Goal: Find specific page/section: Find specific page/section

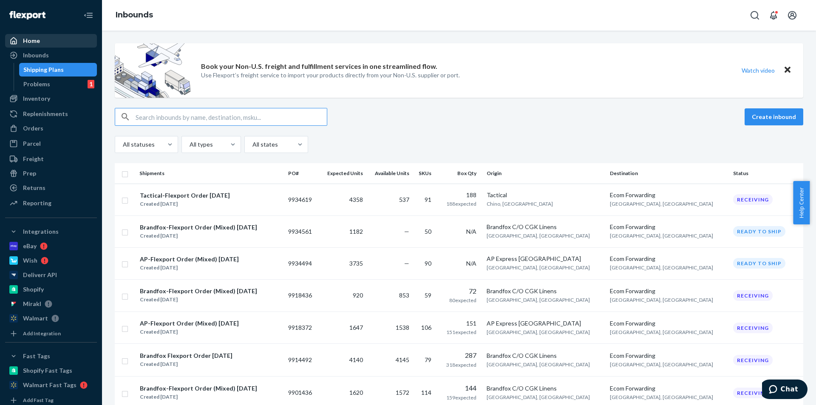
click at [41, 44] on div "Home" at bounding box center [51, 41] width 90 height 12
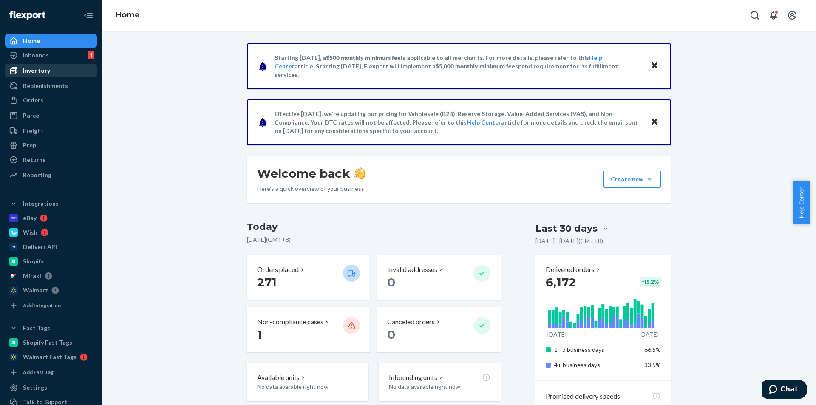
click at [63, 76] on div "Inventory" at bounding box center [51, 71] width 90 height 12
